Goal: Transaction & Acquisition: Subscribe to service/newsletter

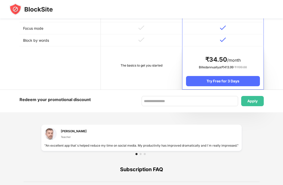
scroll to position [342, 0]
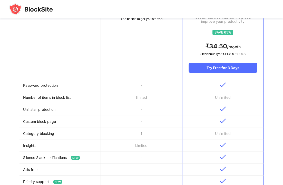
click at [150, 95] on td "limited" at bounding box center [141, 98] width 81 height 12
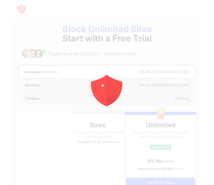
scroll to position [59, 0]
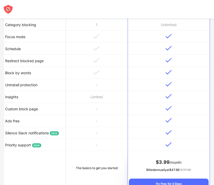
click at [109, 78] on td at bounding box center [97, 73] width 62 height 12
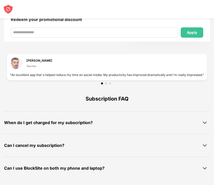
scroll to position [379, 0]
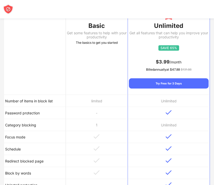
scroll to position [115, 0]
